Goal: Task Accomplishment & Management: Manage account settings

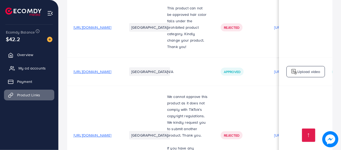
click at [34, 69] on span "My ad accounts" at bounding box center [31, 67] width 27 height 5
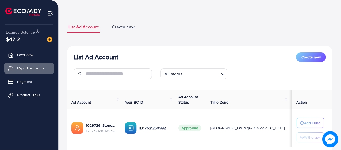
scroll to position [54, 0]
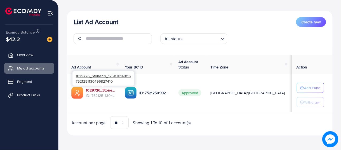
click at [111, 90] on link "1029726_Stonenix_1751178148116" at bounding box center [101, 89] width 31 height 5
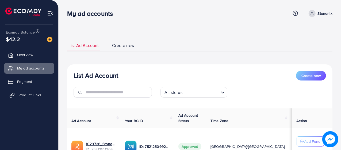
click at [24, 92] on link "Product Links" at bounding box center [29, 94] width 50 height 11
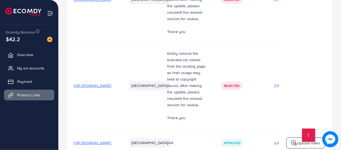
scroll to position [1010, 0]
